Goal: Book appointment/travel/reservation

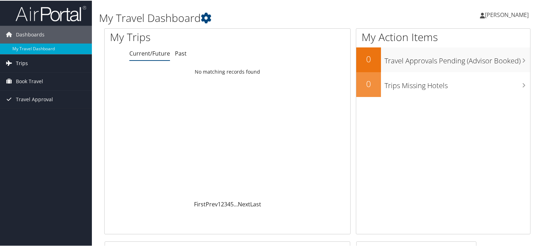
click at [82, 63] on link "Trips" at bounding box center [46, 63] width 92 height 18
click at [56, 115] on link "Book Travel" at bounding box center [46, 113] width 92 height 18
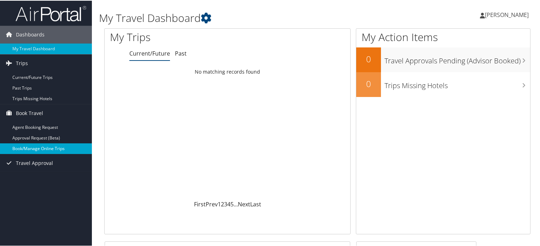
click at [69, 146] on link "Book/Manage Online Trips" at bounding box center [46, 147] width 92 height 11
